Goal: Task Accomplishment & Management: Manage account settings

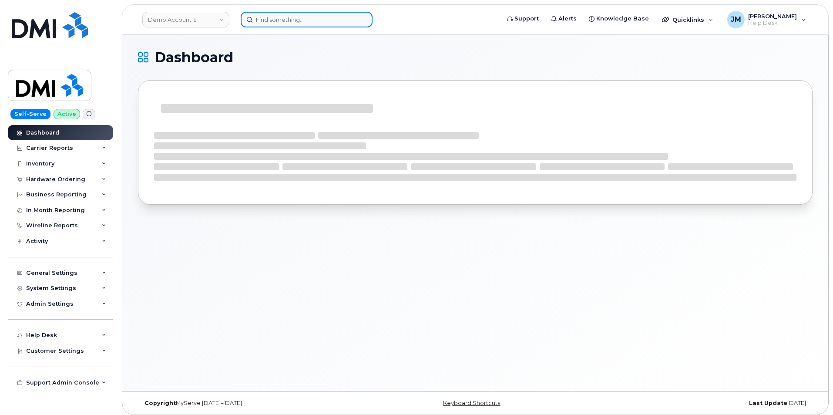
click at [286, 20] on input at bounding box center [307, 20] width 132 height 16
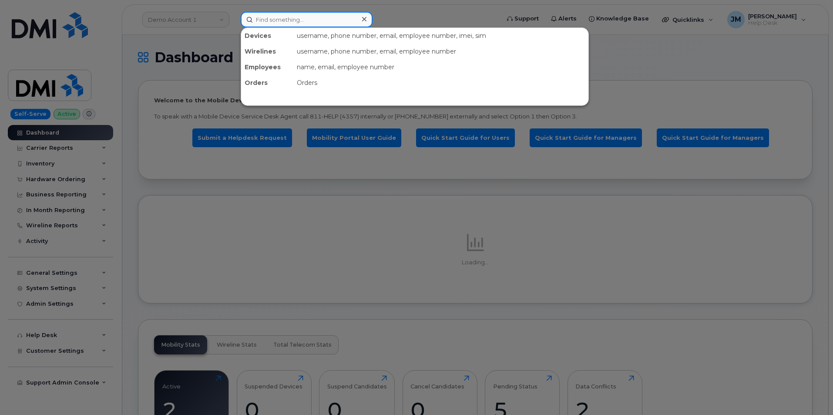
paste input "8643542610"
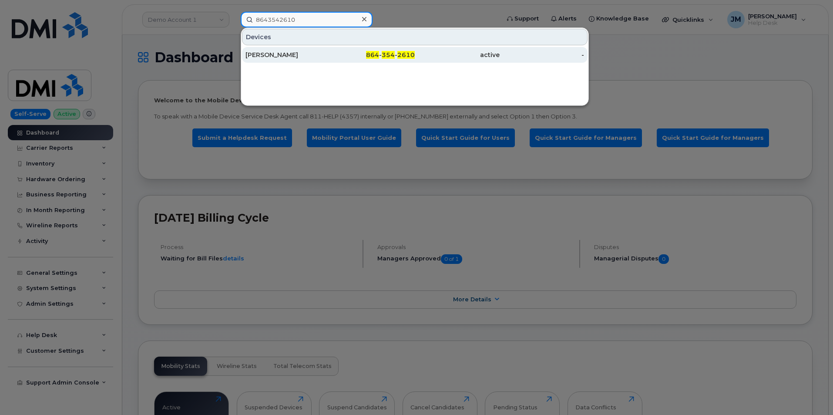
type input "8643542610"
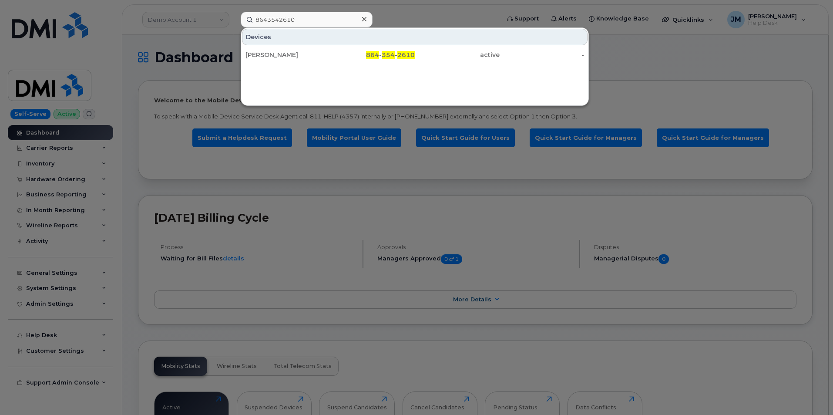
drag, startPoint x: 279, startPoint y: 54, endPoint x: 283, endPoint y: 36, distance: 19.2
click at [280, 54] on div "[PERSON_NAME]" at bounding box center [288, 55] width 85 height 9
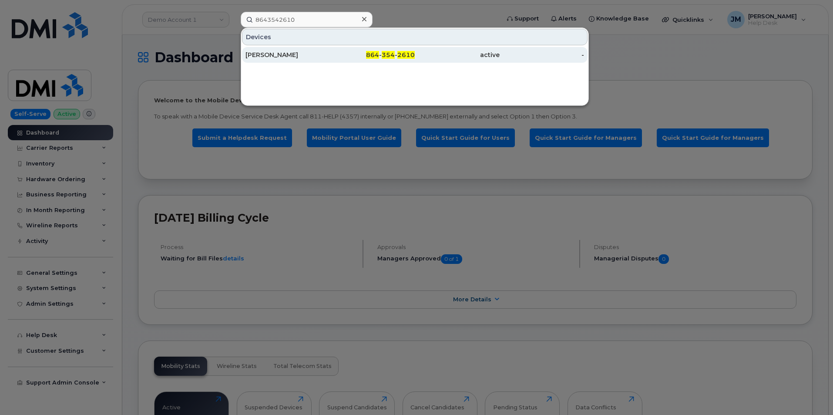
click at [280, 57] on div "[PERSON_NAME]" at bounding box center [288, 55] width 85 height 9
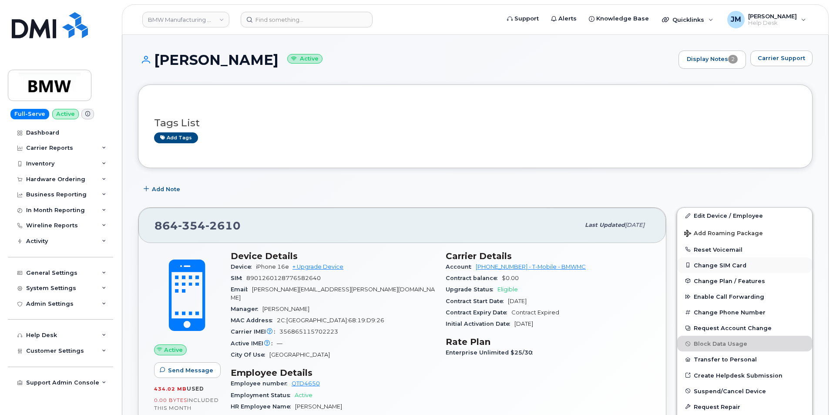
scroll to position [44, 0]
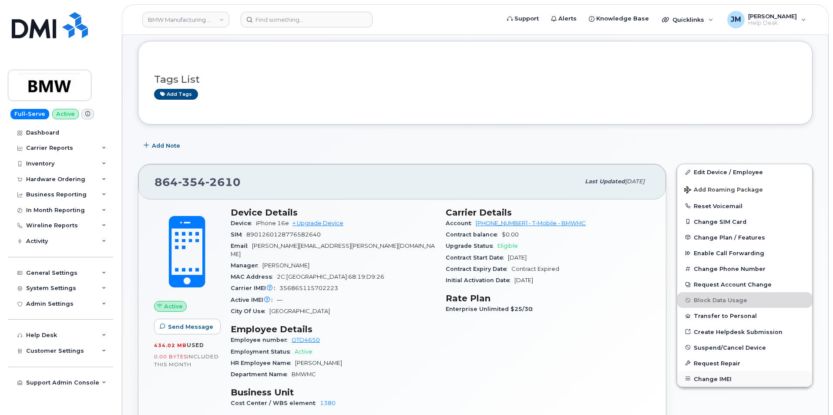
click at [721, 382] on button "Change IMEI" at bounding box center [744, 379] width 135 height 16
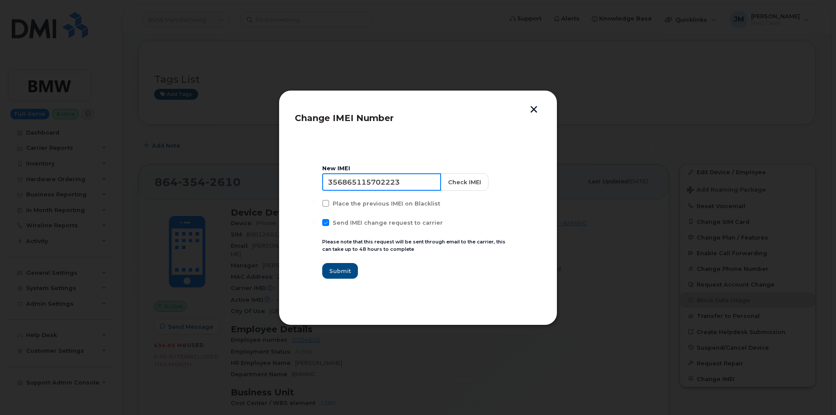
click at [357, 180] on input "356865115702223" at bounding box center [381, 181] width 119 height 17
paste input "0304979459346"
type input "350304979459346"
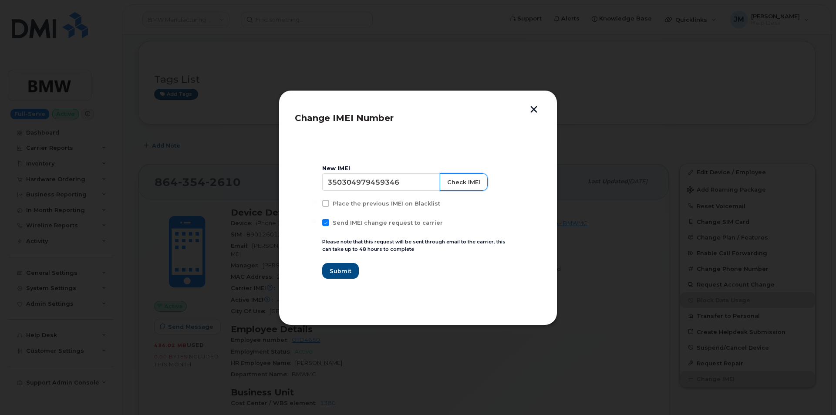
click at [468, 180] on button "Check IMEI" at bounding box center [464, 181] width 48 height 17
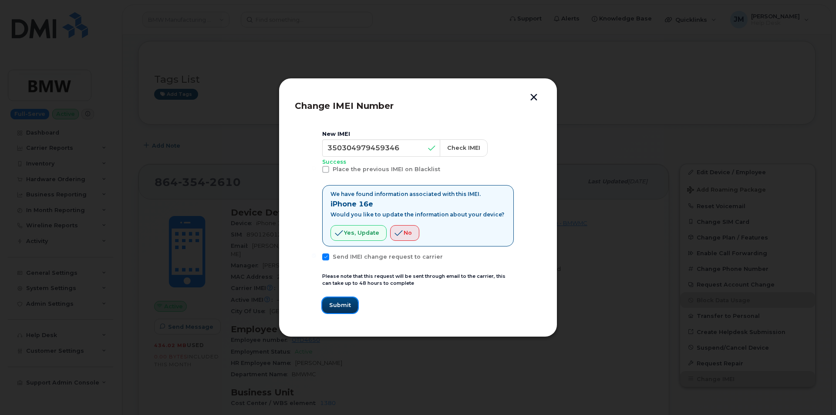
click at [338, 307] on span "Submit" at bounding box center [340, 305] width 22 height 8
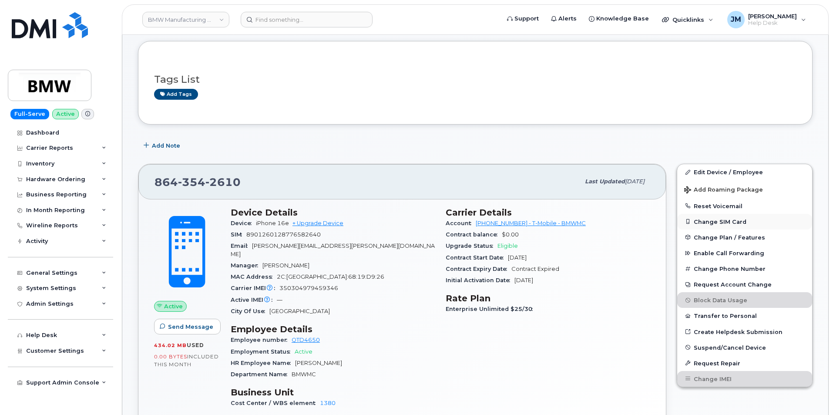
click at [719, 217] on button "Change SIM Card" at bounding box center [744, 222] width 135 height 16
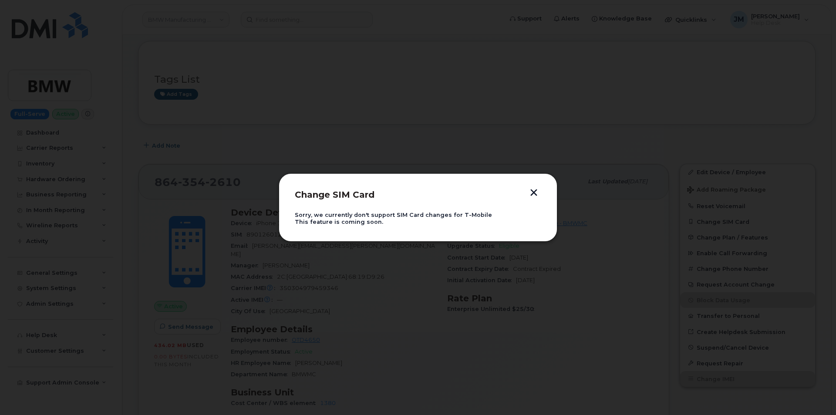
click at [532, 191] on button "button" at bounding box center [533, 193] width 13 height 9
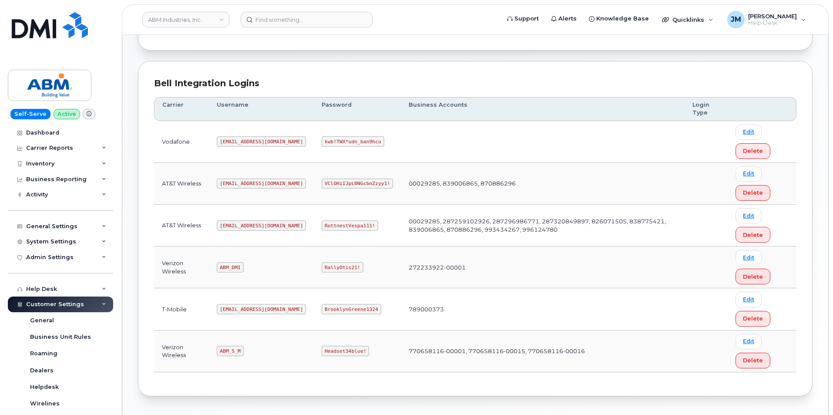
scroll to position [118, 0]
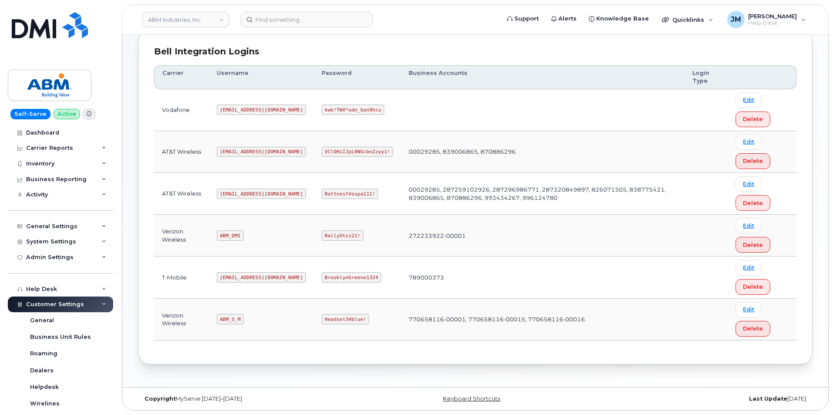
click at [322, 193] on code "RottnestVespa111!" at bounding box center [350, 194] width 57 height 10
copy code "RottnestVespa111!"
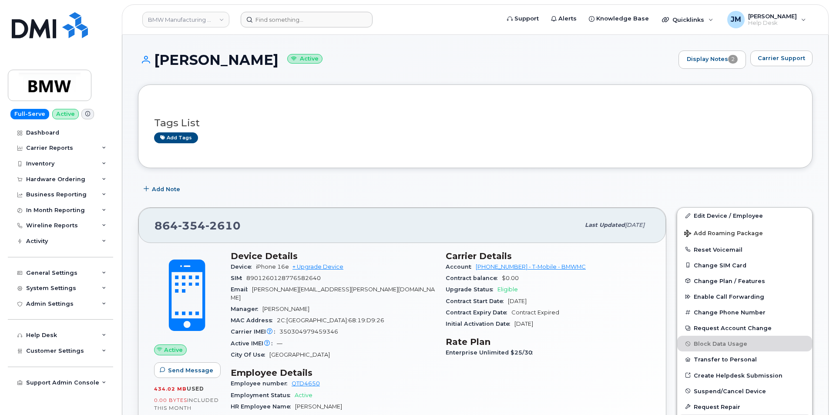
scroll to position [44, 0]
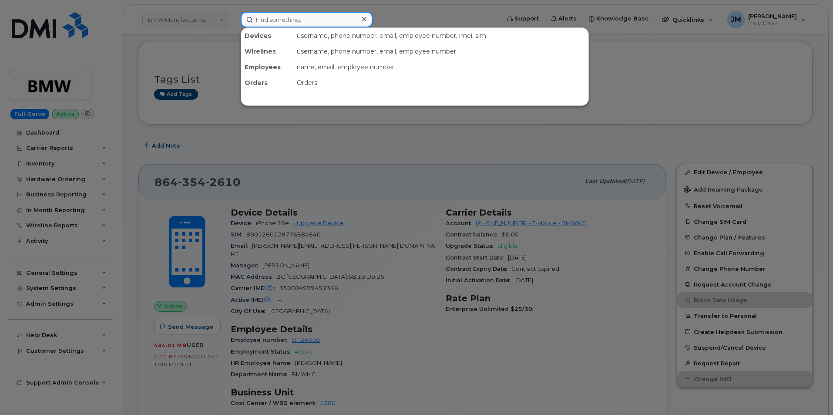
click at [277, 13] on input at bounding box center [307, 20] width 132 height 16
paste input "8323502923"
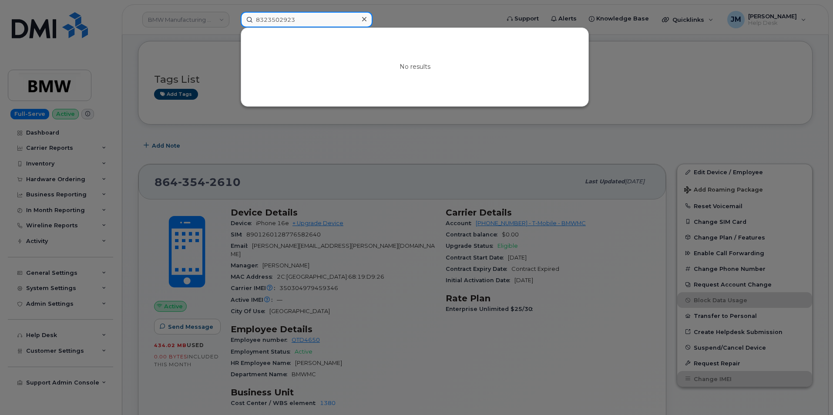
type input "8323502923"
click at [364, 20] on icon at bounding box center [364, 19] width 4 height 7
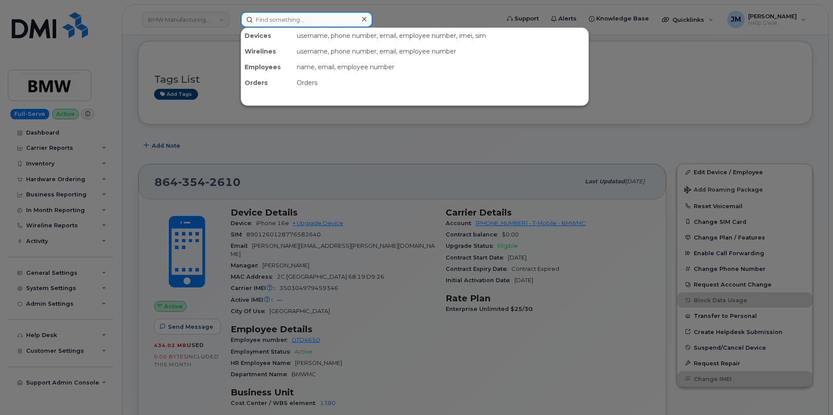
paste input "Andre Owens"
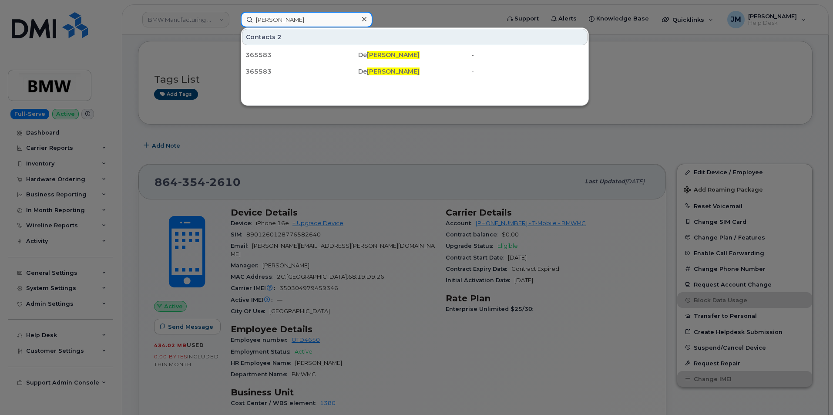
type input "Andre Owens"
